Goal: Information Seeking & Learning: Learn about a topic

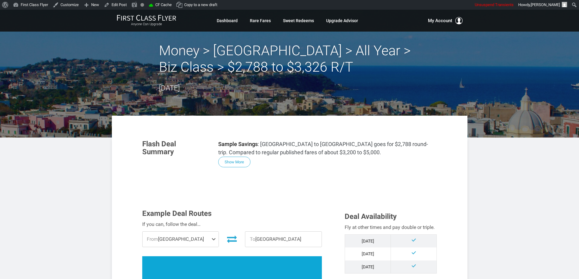
drag, startPoint x: 243, startPoint y: 158, endPoint x: 271, endPoint y: 164, distance: 29.1
click at [243, 157] on button "Show More" at bounding box center [234, 162] width 32 height 11
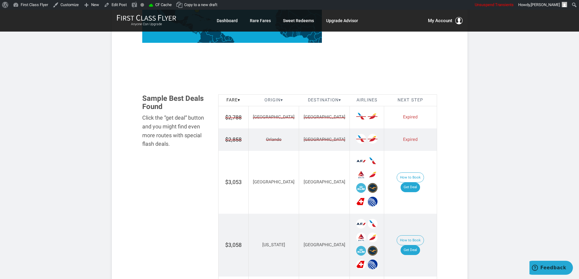
scroll to position [889, 0]
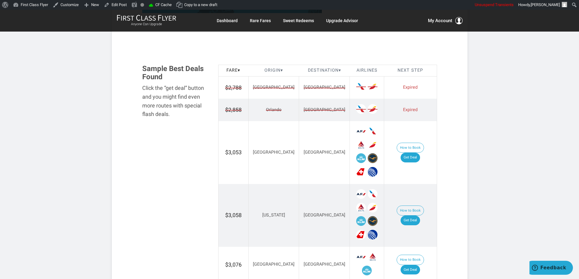
click at [314, 93] on td "Naples" at bounding box center [324, 87] width 51 height 22
click at [314, 110] on td "Naples" at bounding box center [324, 110] width 51 height 22
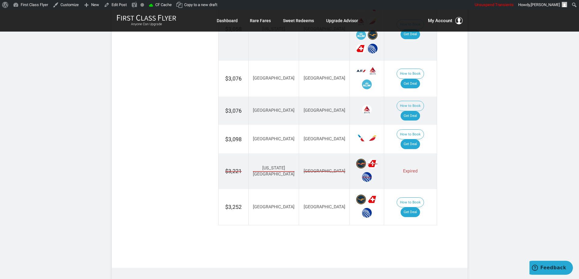
scroll to position [1132, 0]
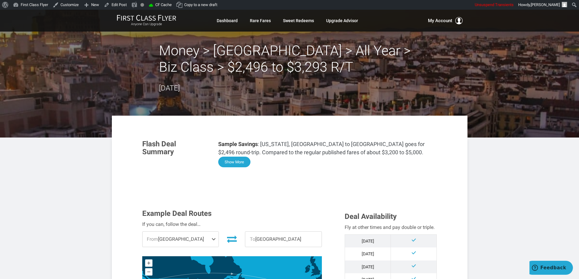
click at [235, 162] on button "Show More" at bounding box center [234, 162] width 32 height 11
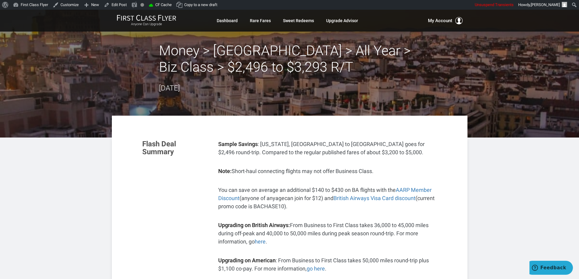
click at [477, 132] on header "Money > Madrid > All Year > Biz Class > $2,496 to $3,293 R/T September 12, 2025" at bounding box center [289, 74] width 579 height 128
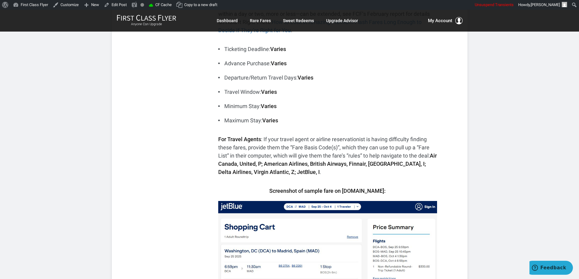
scroll to position [334, 0]
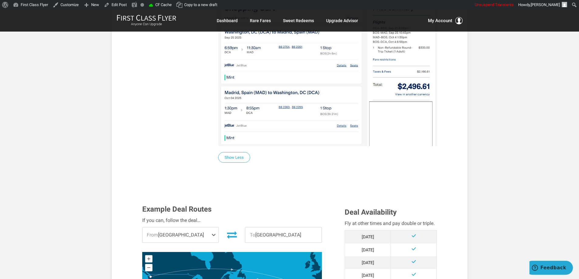
click at [489, 144] on article "Money > Madrid > All Year > Biz Class > $2,496 to $3,293 R/T September 12, 2025…" at bounding box center [289, 229] width 579 height 1533
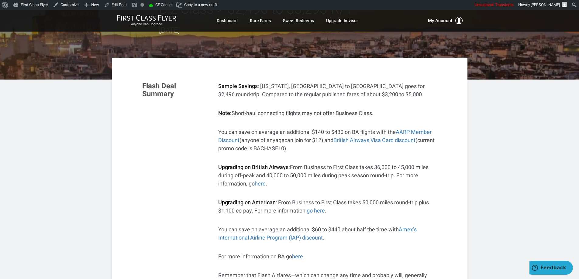
scroll to position [0, 0]
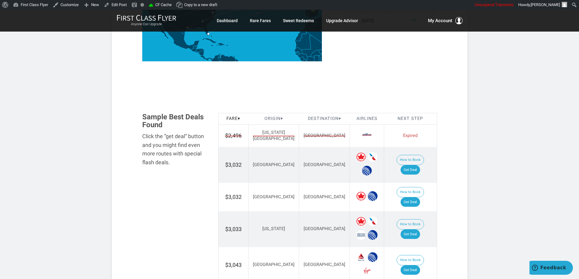
click at [299, 119] on th "Destination ▾" at bounding box center [324, 119] width 51 height 12
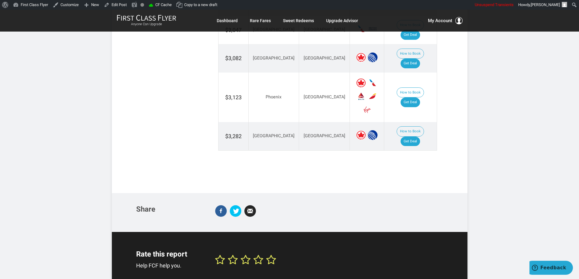
scroll to position [1131, 0]
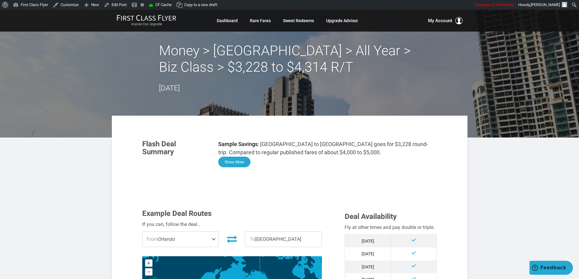
click at [237, 164] on button "Show More" at bounding box center [234, 162] width 32 height 11
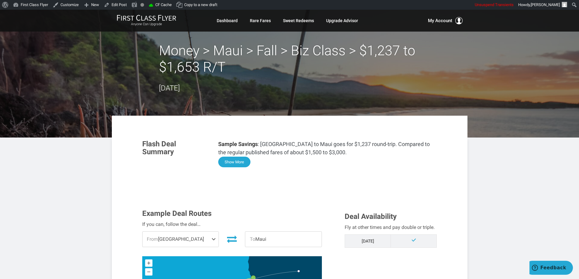
click at [236, 162] on button "Show More" at bounding box center [234, 162] width 32 height 11
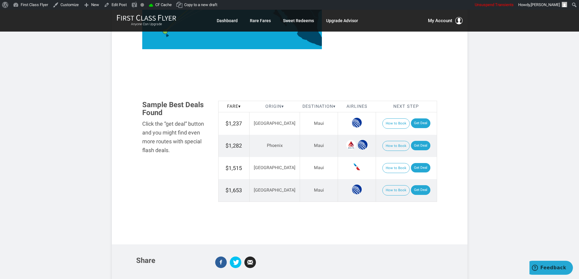
scroll to position [668, 0]
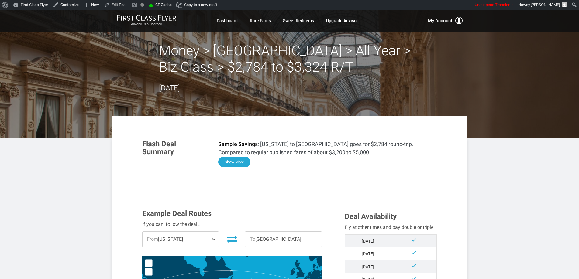
click at [237, 159] on button "Show More" at bounding box center [234, 162] width 32 height 11
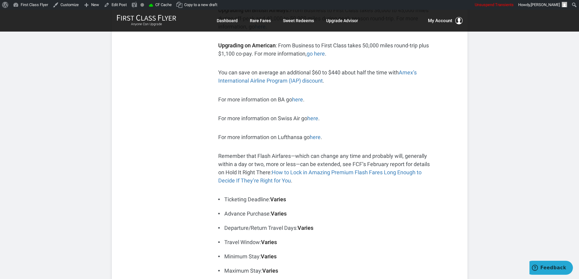
scroll to position [243, 0]
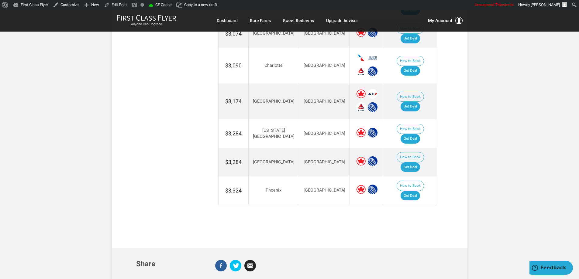
scroll to position [1267, 0]
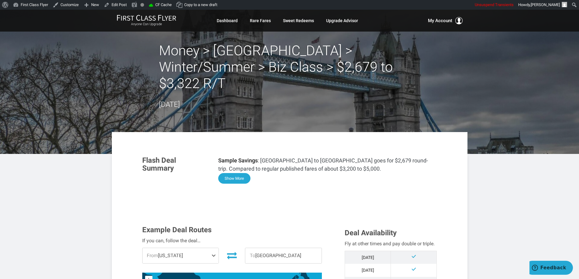
click at [246, 173] on button "Show More" at bounding box center [234, 178] width 32 height 11
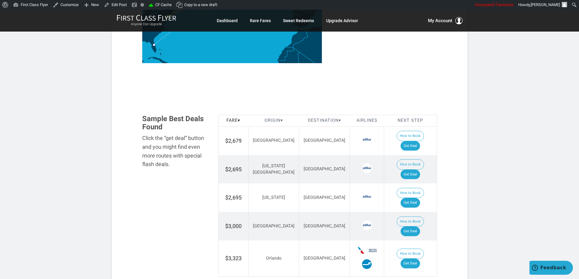
scroll to position [816, 0]
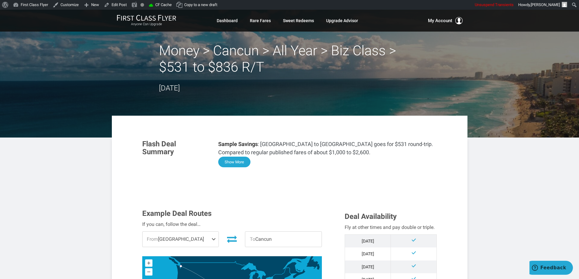
click at [233, 162] on button "Show More" at bounding box center [234, 162] width 32 height 11
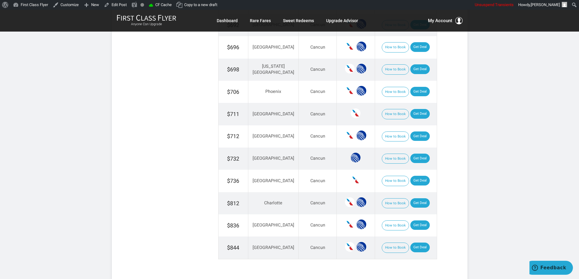
scroll to position [928, 0]
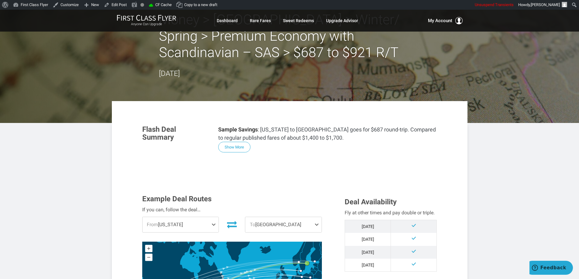
scroll to position [61, 0]
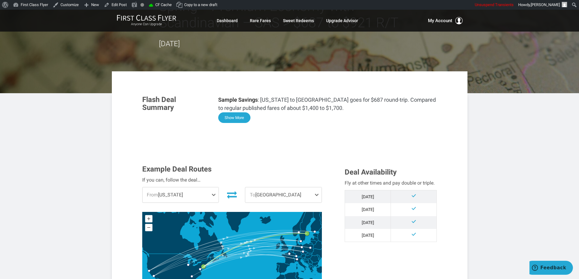
click at [239, 117] on button "Show More" at bounding box center [234, 117] width 32 height 11
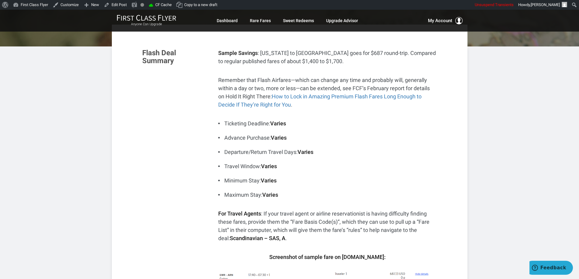
scroll to position [0, 0]
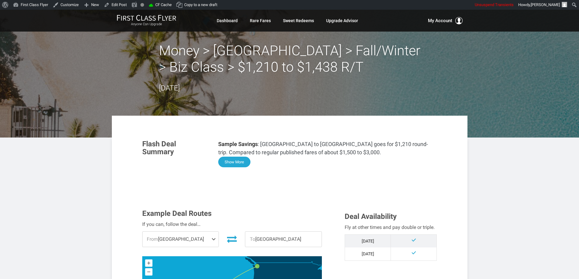
click at [233, 161] on button "Show More" at bounding box center [234, 162] width 32 height 11
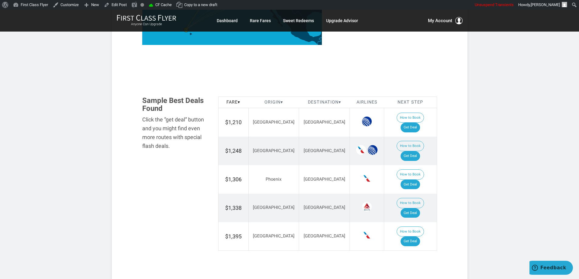
scroll to position [638, 0]
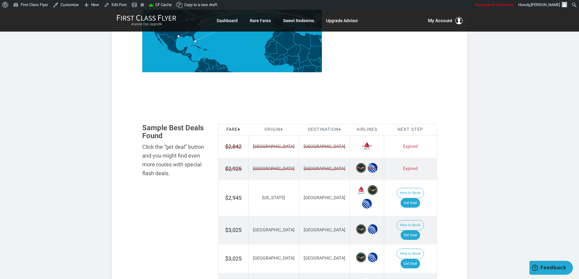
scroll to position [273, 0]
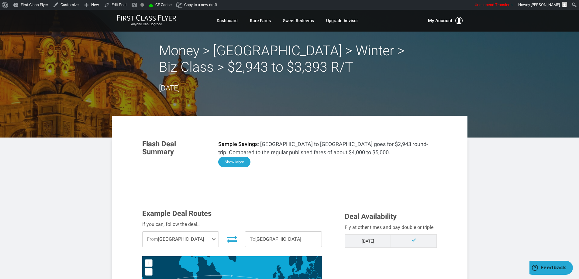
click at [232, 160] on button "Show More" at bounding box center [234, 162] width 32 height 11
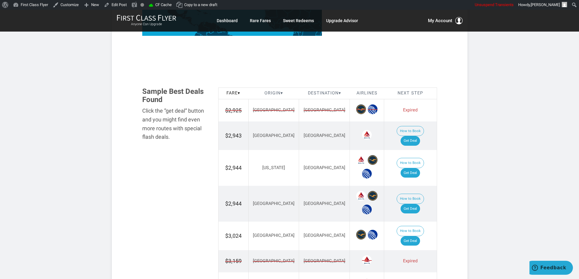
drag, startPoint x: 284, startPoint y: 105, endPoint x: 287, endPoint y: 110, distance: 5.7
click at [299, 105] on td "Istanbul" at bounding box center [324, 110] width 51 height 22
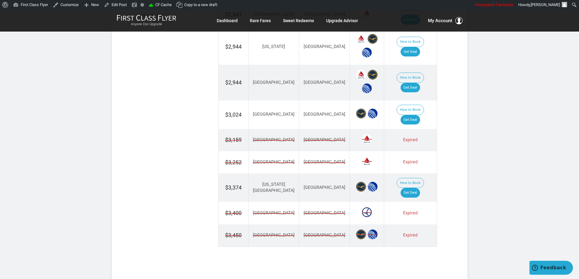
scroll to position [756, 0]
click at [310, 137] on span "Istanbul" at bounding box center [324, 140] width 42 height 6
click at [307, 159] on span "Istanbul" at bounding box center [324, 162] width 42 height 6
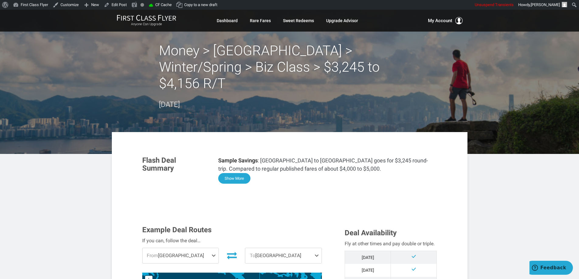
click at [237, 173] on button "Show More" at bounding box center [234, 178] width 32 height 11
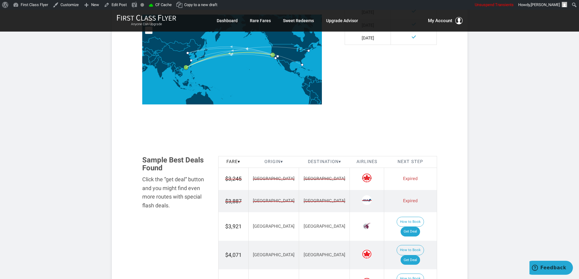
scroll to position [685, 0]
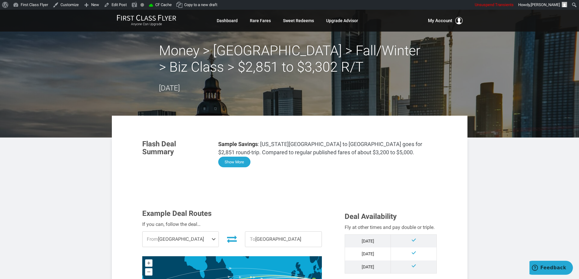
click at [237, 160] on button "Show More" at bounding box center [234, 162] width 32 height 11
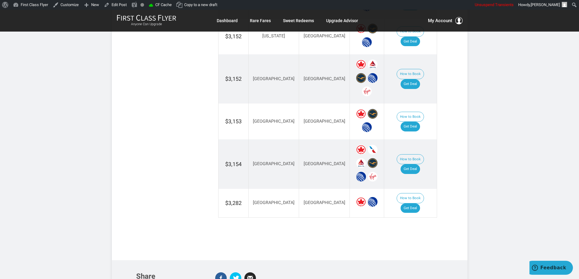
scroll to position [1217, 0]
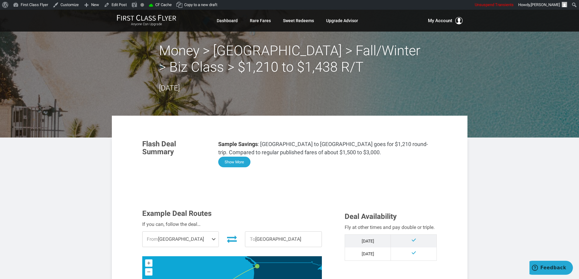
click at [241, 162] on button "Show More" at bounding box center [234, 162] width 32 height 11
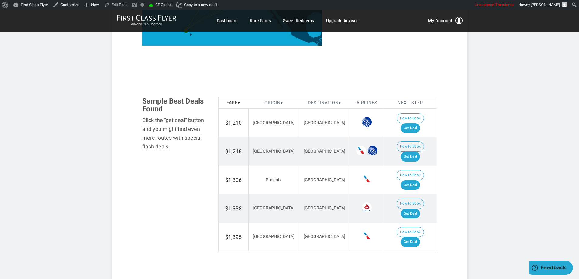
scroll to position [668, 0]
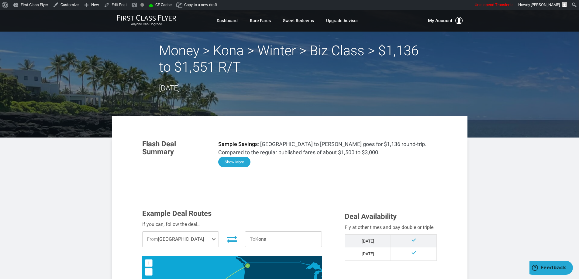
click at [235, 164] on button "Show More" at bounding box center [234, 162] width 32 height 11
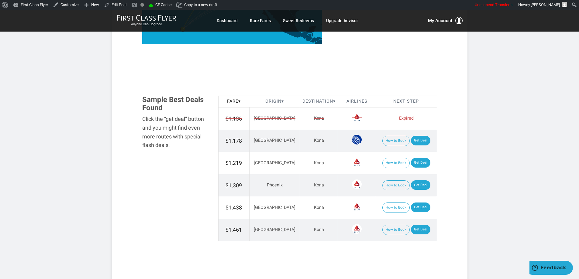
scroll to position [606, 0]
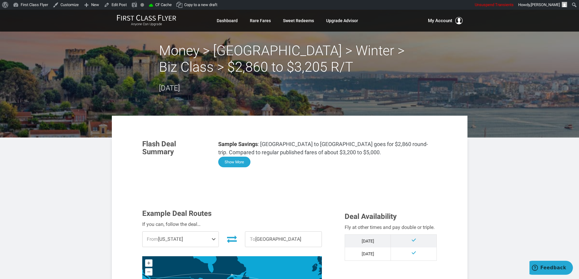
click at [237, 162] on button "Show More" at bounding box center [234, 162] width 32 height 11
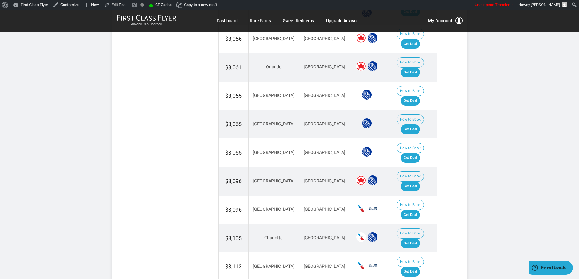
scroll to position [1037, 0]
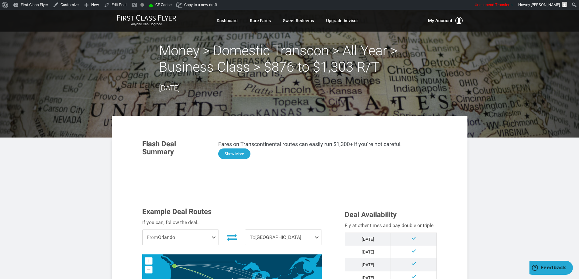
drag, startPoint x: 241, startPoint y: 156, endPoint x: 343, endPoint y: 149, distance: 102.0
click at [241, 156] on button "Show More" at bounding box center [234, 154] width 32 height 11
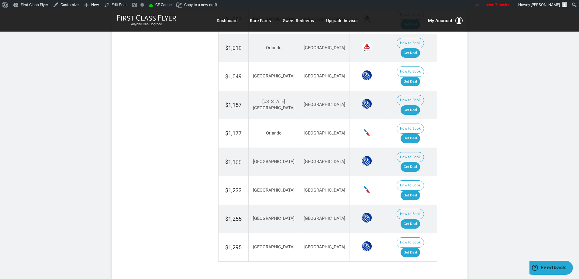
scroll to position [1029, 0]
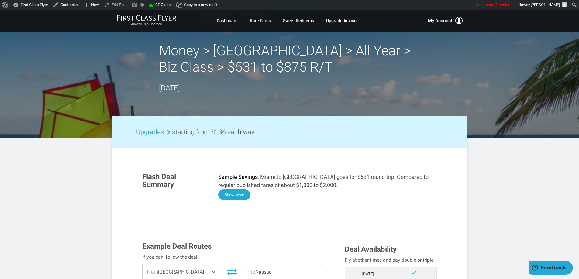
click at [235, 197] on button "Show More" at bounding box center [234, 195] width 32 height 11
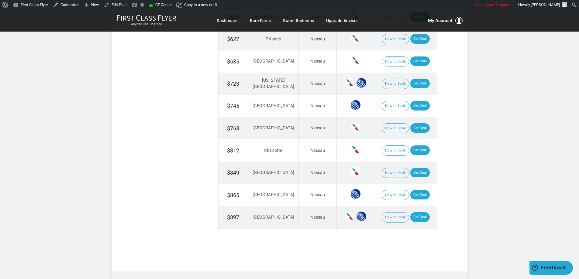
scroll to position [855, 0]
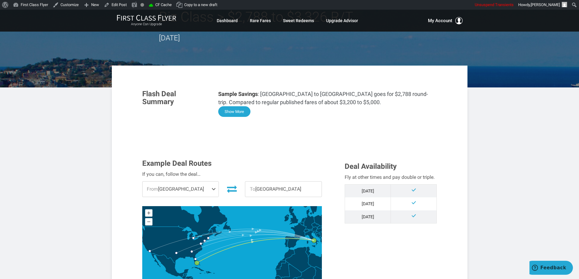
scroll to position [61, 0]
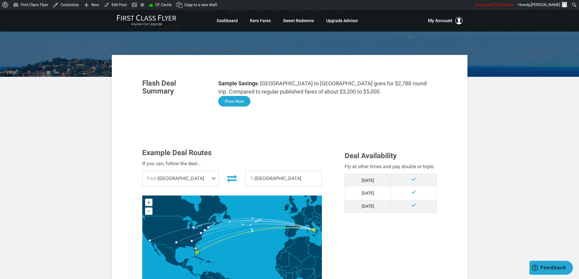
click at [237, 98] on button "Show More" at bounding box center [234, 101] width 32 height 11
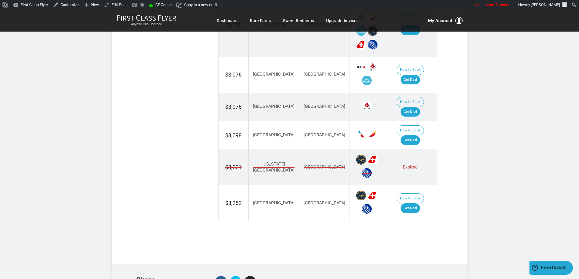
scroll to position [1093, 0]
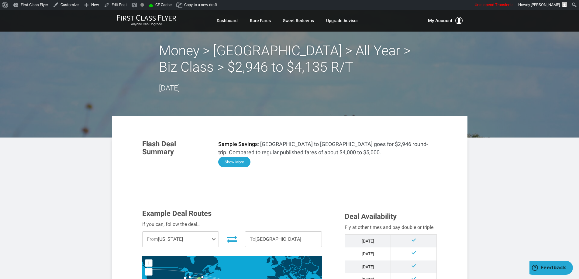
click at [227, 159] on button "Show More" at bounding box center [234, 162] width 32 height 11
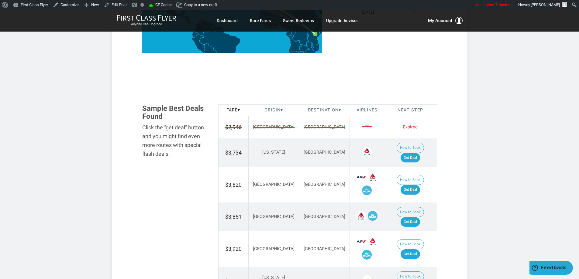
click at [299, 127] on td "Nairobi" at bounding box center [324, 127] width 51 height 22
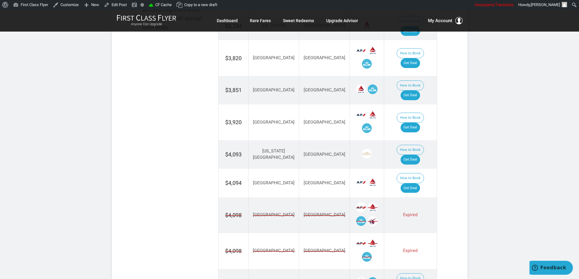
scroll to position [860, 0]
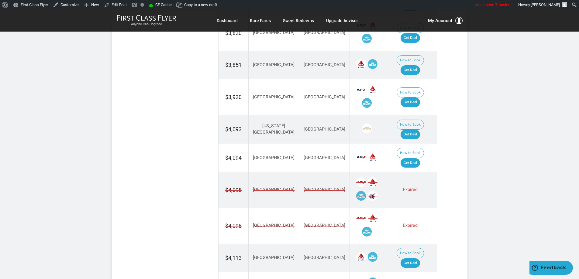
click at [301, 172] on td "Nairobi" at bounding box center [324, 190] width 51 height 36
click at [303, 223] on span "Nairobi" at bounding box center [324, 226] width 42 height 6
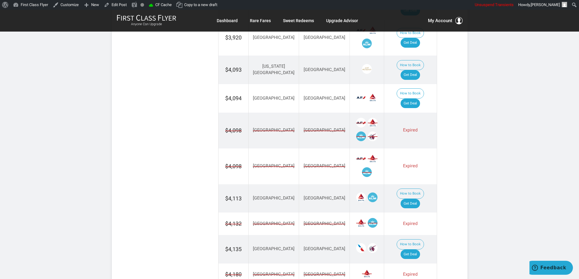
scroll to position [921, 0]
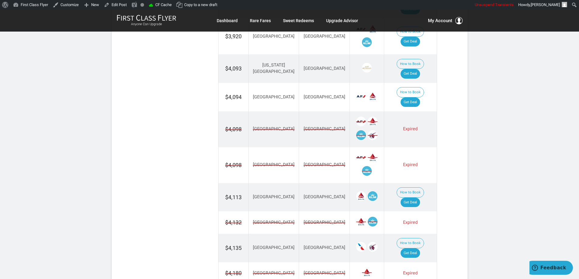
click at [309, 234] on td "Nairobi" at bounding box center [324, 248] width 51 height 29
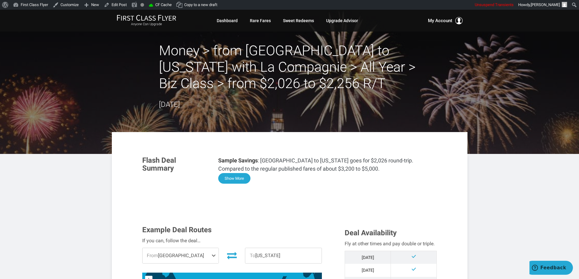
click at [226, 180] on button "Show More" at bounding box center [234, 178] width 32 height 11
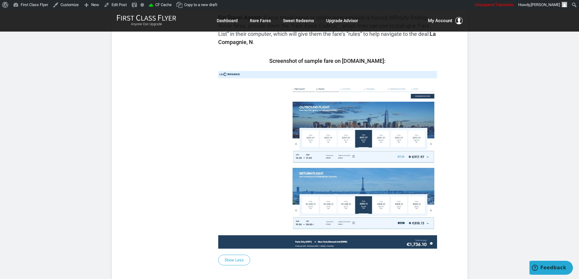
click at [494, 169] on article "Money > from Europe to New York with La Compagnie > All Year > Biz Class > from…" at bounding box center [289, 276] width 579 height 1140
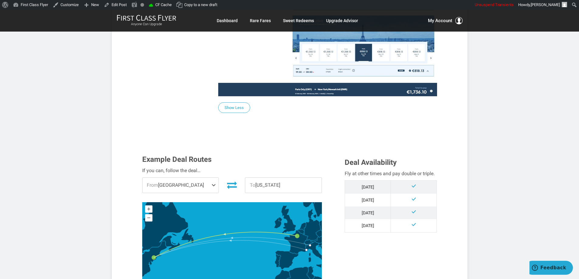
scroll to position [486, 0]
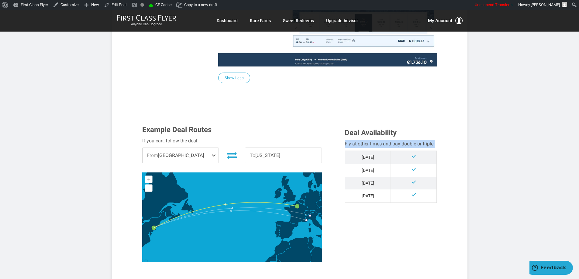
click at [528, 138] on article "Money > from Europe to New York with La Compagnie > All Year > Biz Class > from…" at bounding box center [289, 94] width 579 height 1140
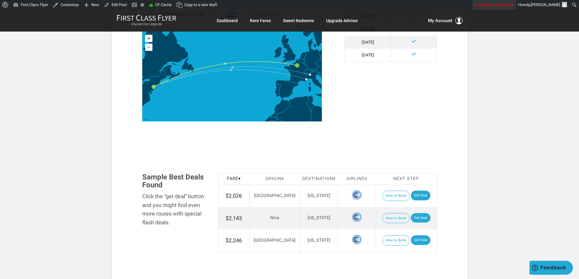
scroll to position [638, 0]
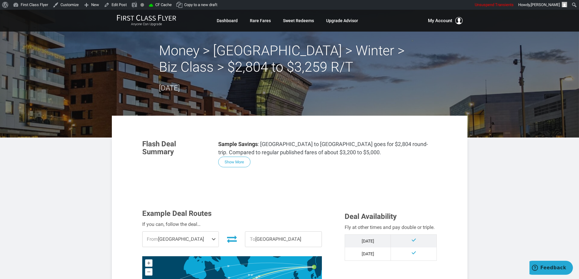
drag, startPoint x: 241, startPoint y: 163, endPoint x: 266, endPoint y: 161, distance: 24.7
click at [241, 162] on button "Show More" at bounding box center [234, 162] width 32 height 11
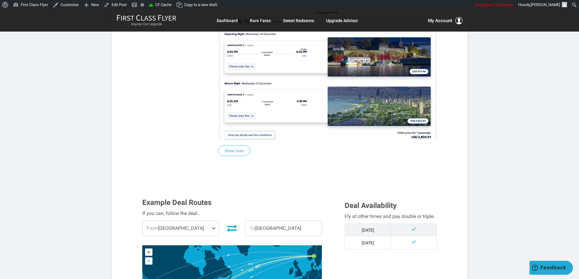
scroll to position [607, 0]
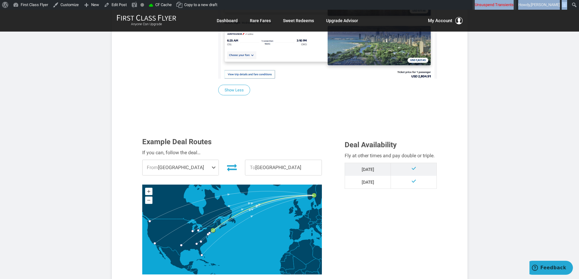
copy ul "Search [PERSON_NAME], [PERSON_NAME] [PERSON_NAME] [PERSON_NAME][EMAIL_ADDRESS][…"
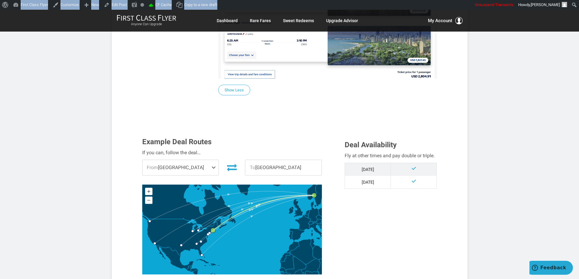
drag, startPoint x: 479, startPoint y: 5, endPoint x: 454, endPoint y: 9, distance: 25.1
click at [452, 3] on div "Skip to toolbar About WordPress About WordPress [DOMAIN_NAME] Documentation Sup…" at bounding box center [289, 5] width 579 height 10
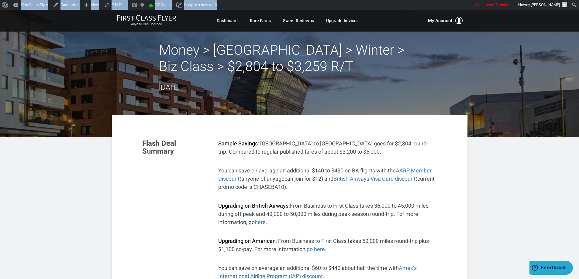
scroll to position [0, 0]
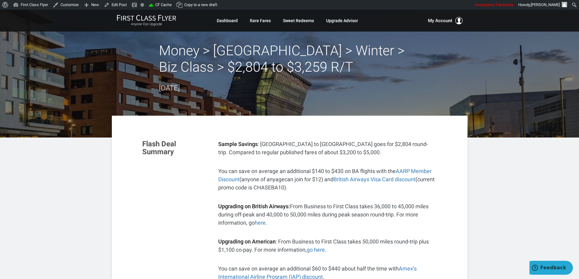
click at [504, 87] on header "Money > [GEOGRAPHIC_DATA] > Winter > Biz Class > $2,804 to $3,259 R/T [DATE]" at bounding box center [289, 74] width 579 height 128
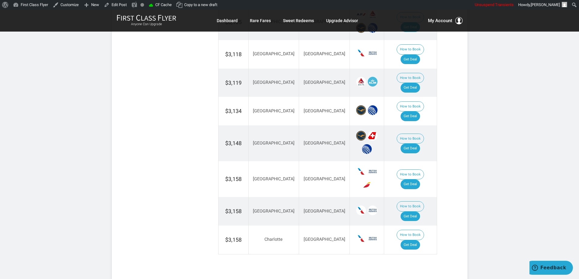
scroll to position [1146, 0]
